Goal: Transaction & Acquisition: Register for event/course

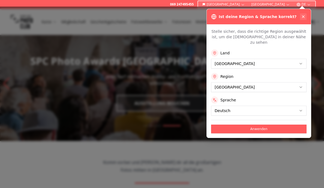
click at [304, 17] on icon at bounding box center [303, 16] width 4 height 4
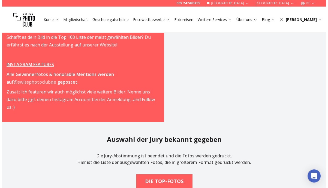
scroll to position [871, 0]
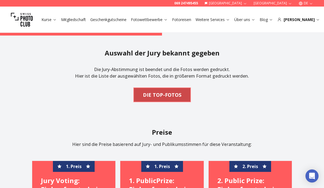
click at [172, 91] on b "DIE TOP-FOTOS" at bounding box center [162, 95] width 38 height 8
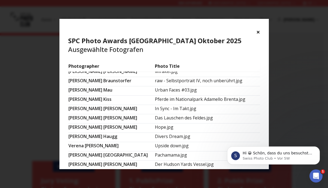
scroll to position [338, 0]
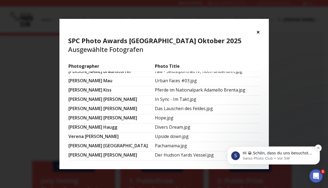
click at [318, 146] on icon "Dismiss notification" at bounding box center [318, 147] width 3 height 3
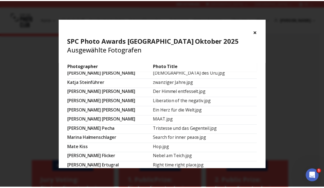
scroll to position [219, 0]
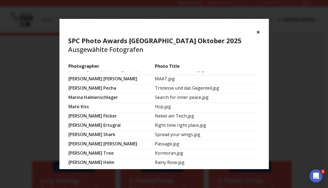
drag, startPoint x: 258, startPoint y: 31, endPoint x: 257, endPoint y: 34, distance: 3.2
click at [258, 31] on button "×" at bounding box center [258, 32] width 4 height 9
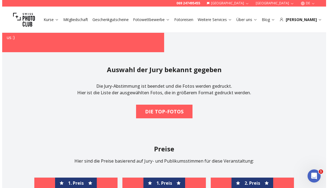
scroll to position [819, 0]
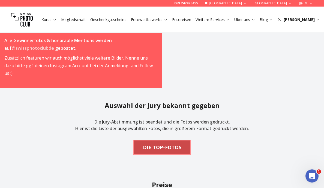
click at [158, 143] on b "DIE TOP-FOTOS" at bounding box center [162, 147] width 38 height 8
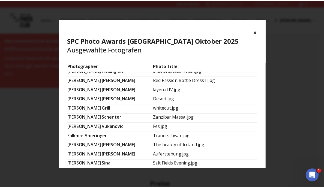
scroll to position [29, 0]
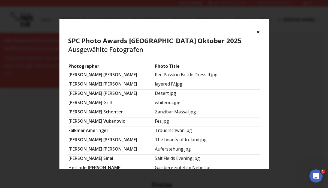
click at [258, 31] on button "×" at bounding box center [258, 32] width 4 height 9
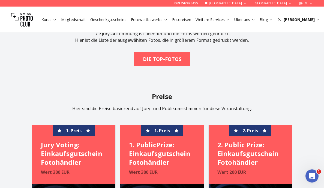
scroll to position [816, 0]
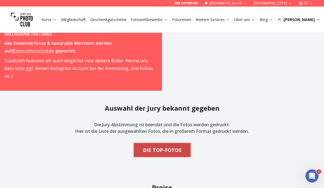
click at [163, 146] on b "DIE TOP-FOTOS" at bounding box center [162, 150] width 38 height 8
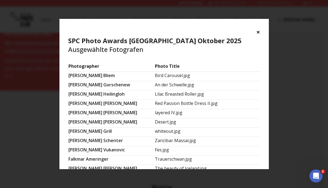
click at [257, 32] on button "×" at bounding box center [258, 32] width 4 height 9
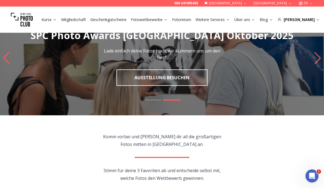
scroll to position [0, 0]
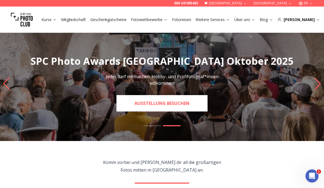
click at [156, 101] on link "Ausstellung besuchen" at bounding box center [161, 103] width 91 height 16
